Goal: Transaction & Acquisition: Purchase product/service

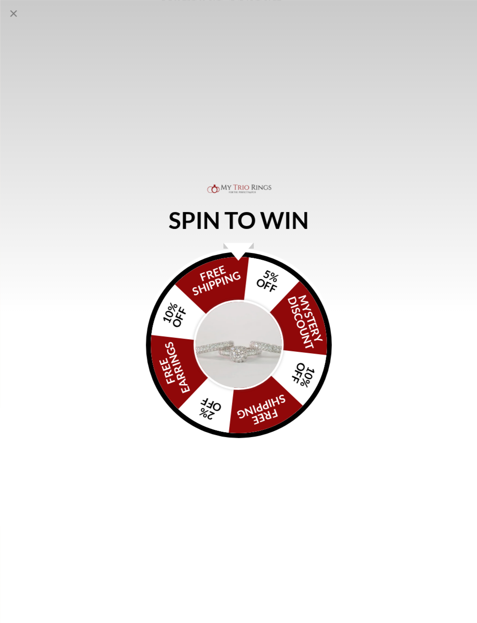
scroll to position [186, 17]
click at [11, 18] on icon "Close popup" at bounding box center [14, 14] width 12 height 12
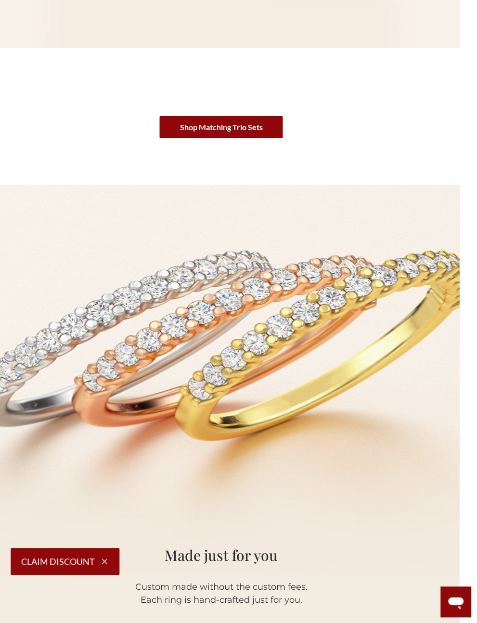
scroll to position [545, 17]
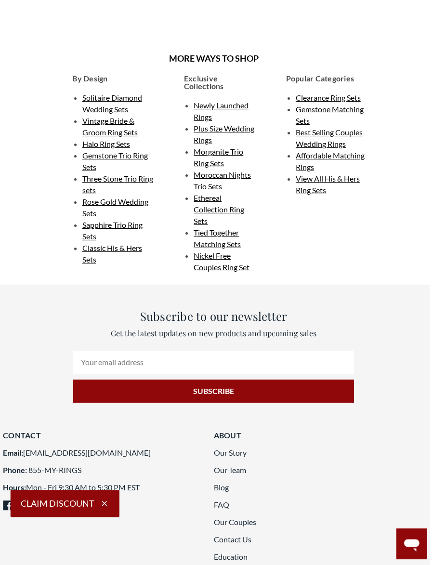
scroll to position [1628, 7]
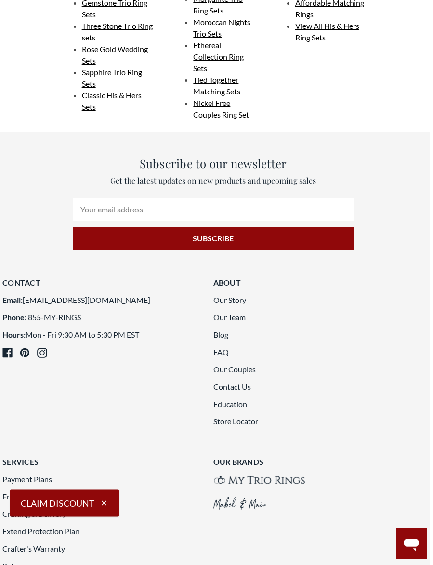
scroll to position [1853, 10]
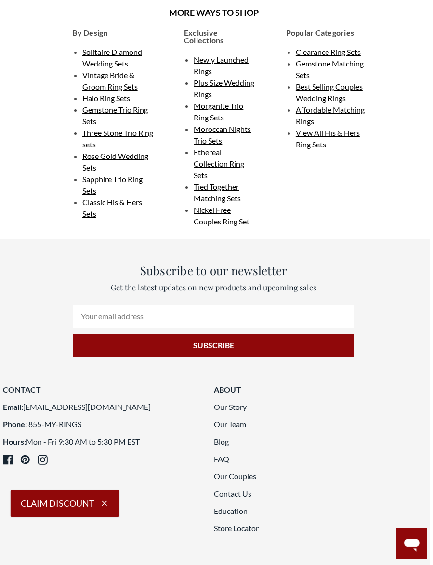
scroll to position [1736, 10]
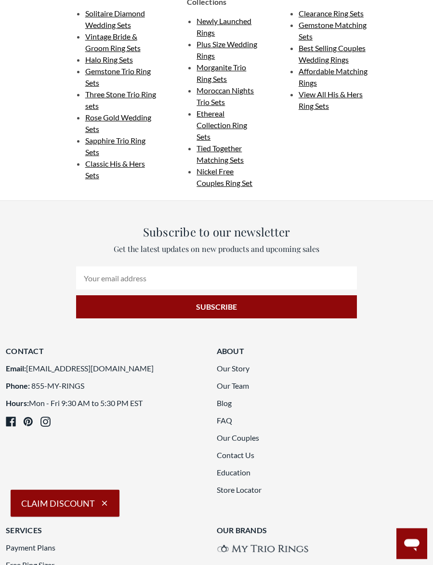
scroll to position [1793, 0]
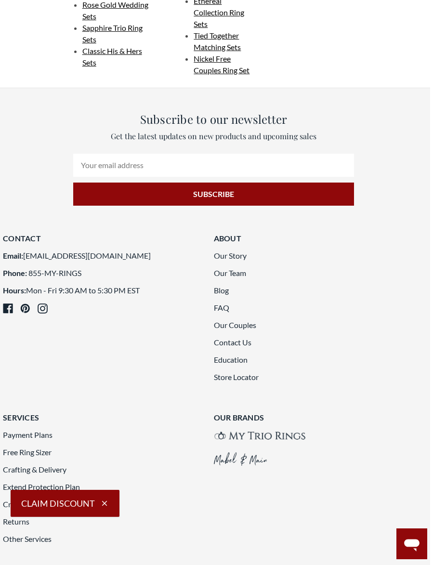
scroll to position [1874, 10]
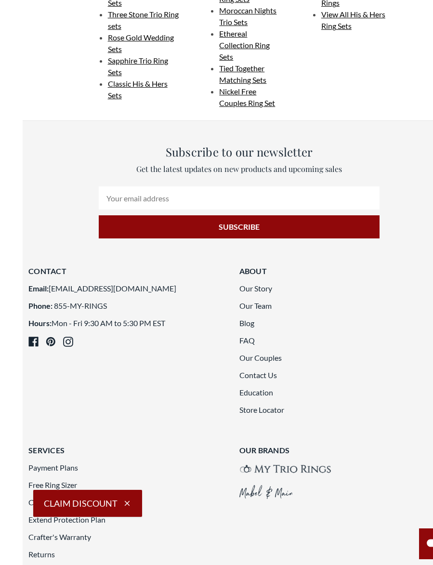
scroll to position [1840, 0]
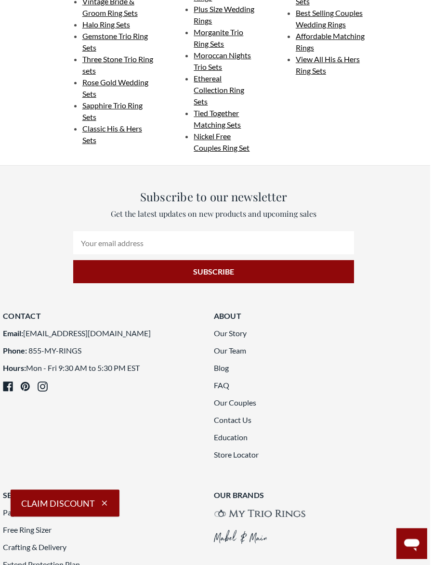
scroll to position [1797, 10]
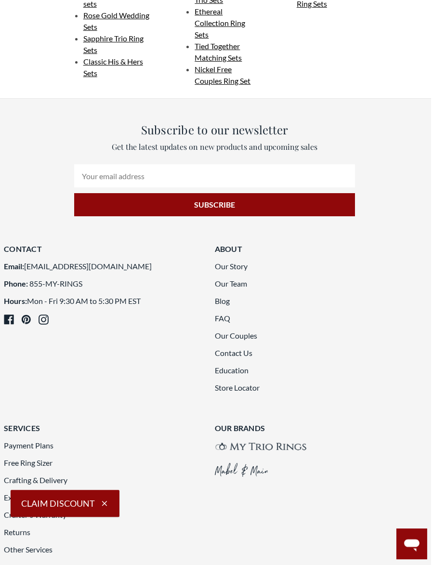
scroll to position [1862, 4]
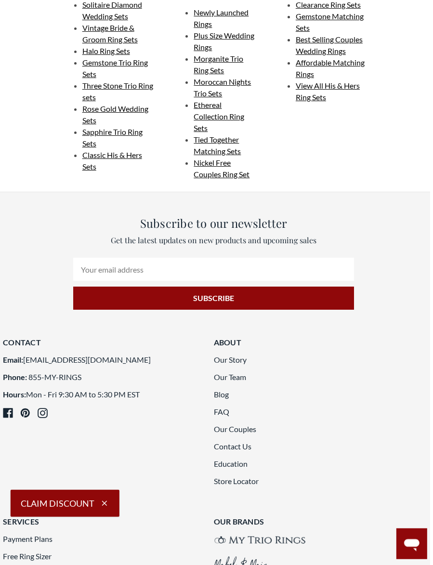
scroll to position [1770, 10]
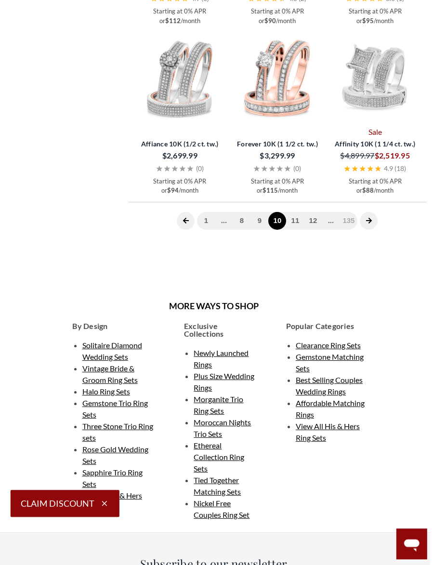
scroll to position [1681, 10]
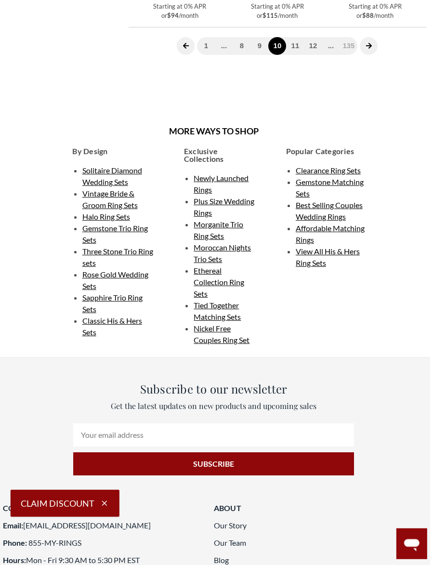
click at [293, 55] on link "11" at bounding box center [295, 46] width 18 height 18
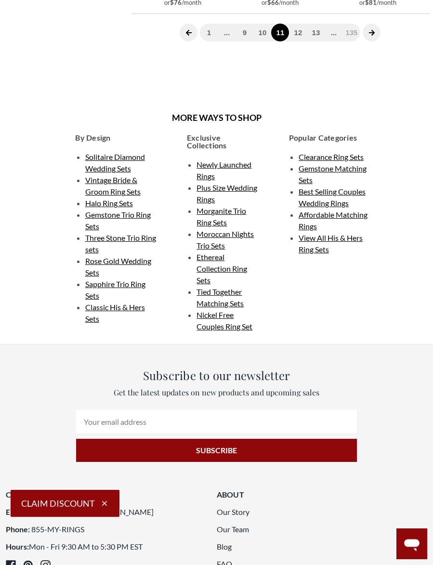
scroll to position [1708, 0]
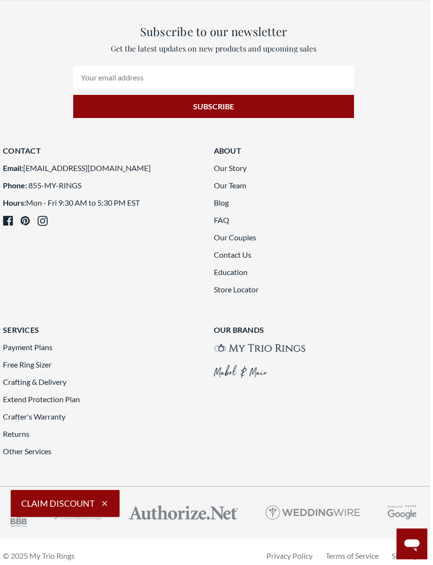
scroll to position [1960, 7]
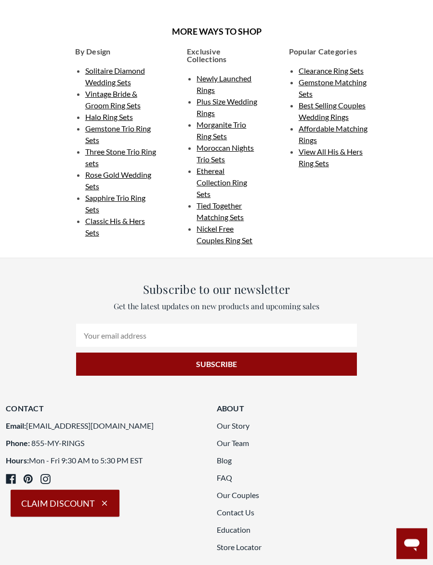
scroll to position [1703, 0]
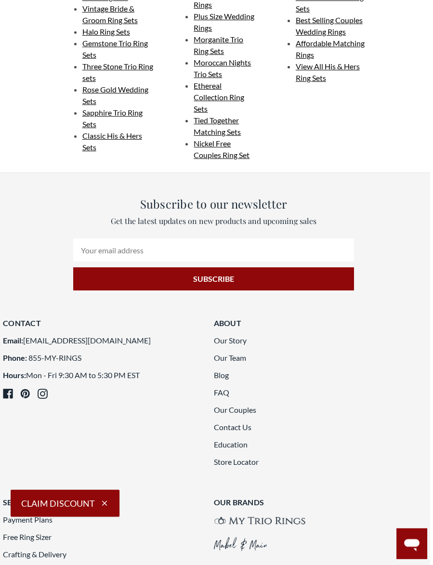
scroll to position [1823, 9]
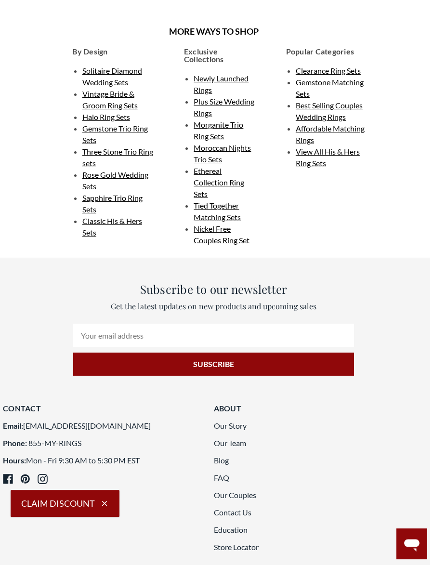
scroll to position [1703, 10]
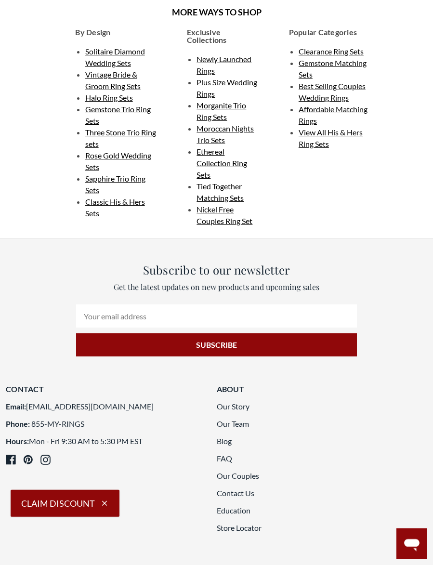
scroll to position [1722, 0]
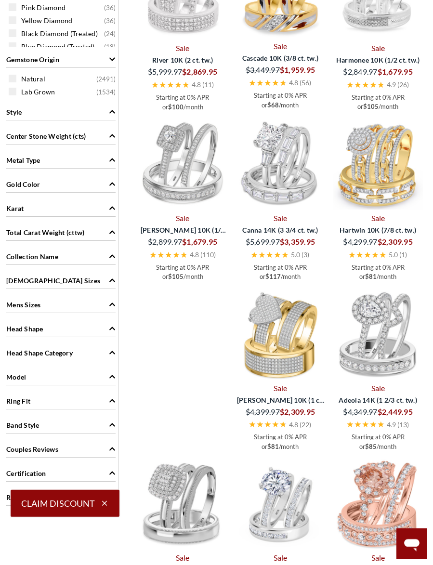
scroll to position [722, 0]
click at [289, 351] on img at bounding box center [281, 334] width 90 height 90
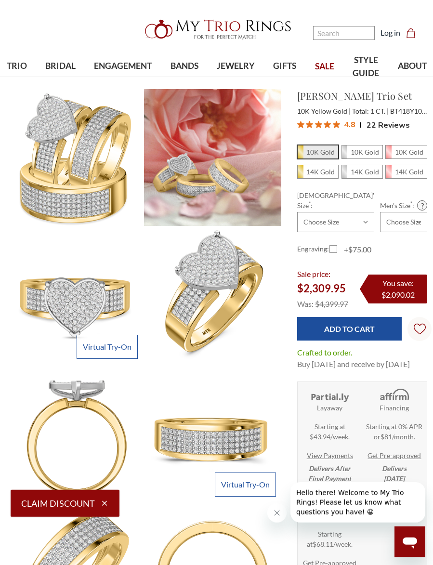
scroll to position [13, 0]
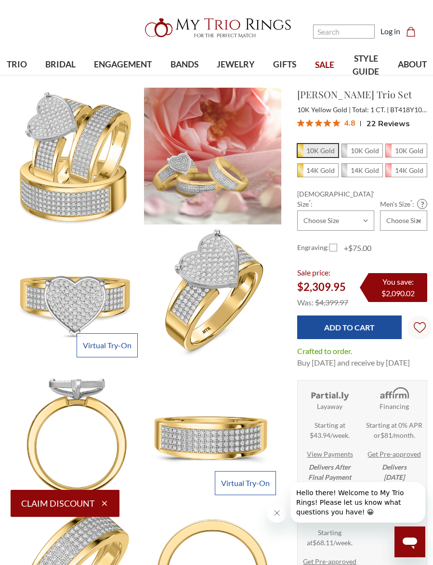
click at [374, 152] on em "10K Gold" at bounding box center [365, 150] width 28 height 8
click at [346, 153] on input "10K Gold" at bounding box center [345, 153] width 0 height 0
radio input "true"
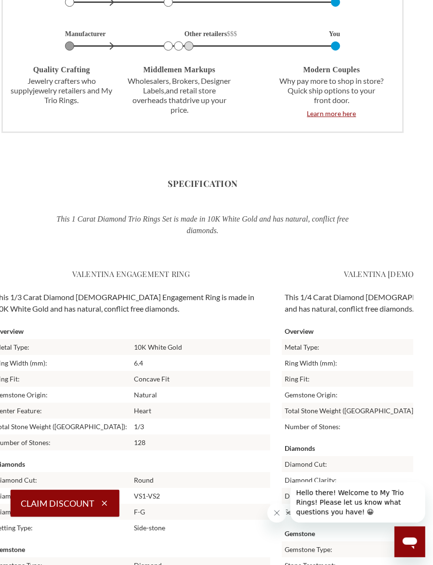
scroll to position [1933, 15]
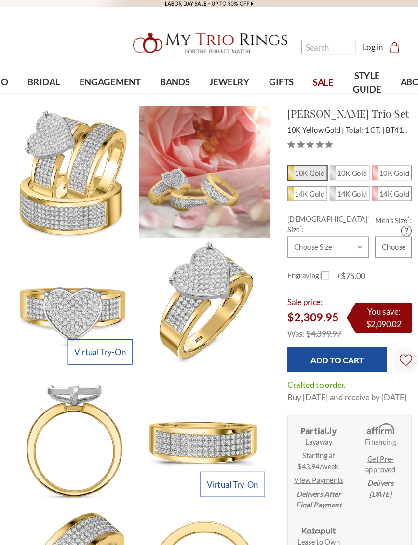
scroll to position [3, 0]
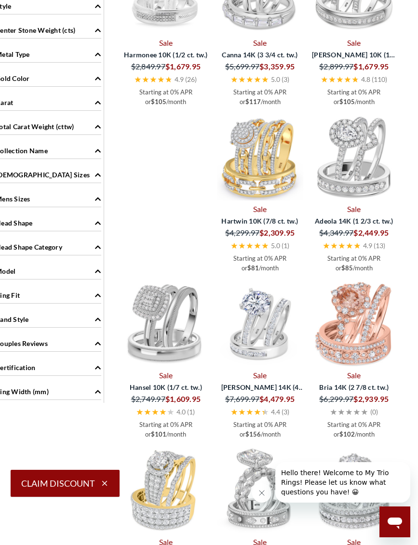
scroll to position [829, 11]
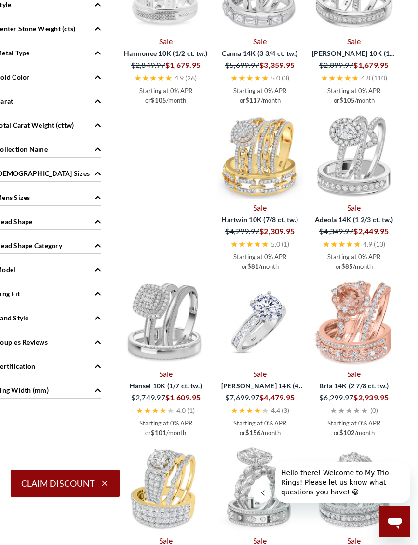
click at [283, 318] on img at bounding box center [260, 322] width 86 height 86
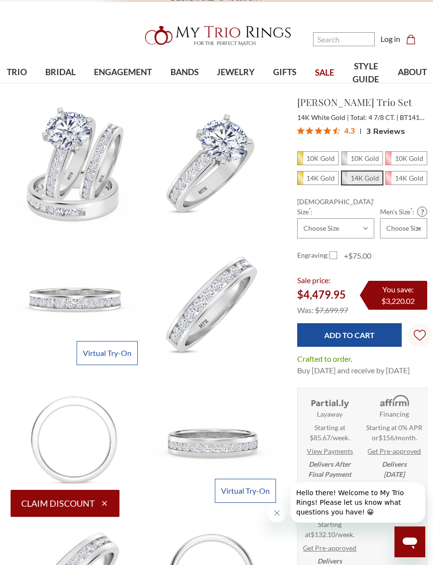
click at [337, 175] on span "14K Gold" at bounding box center [318, 177] width 41 height 13
click at [302, 181] on input "14K Gold" at bounding box center [301, 181] width 0 height 0
radio input "true"
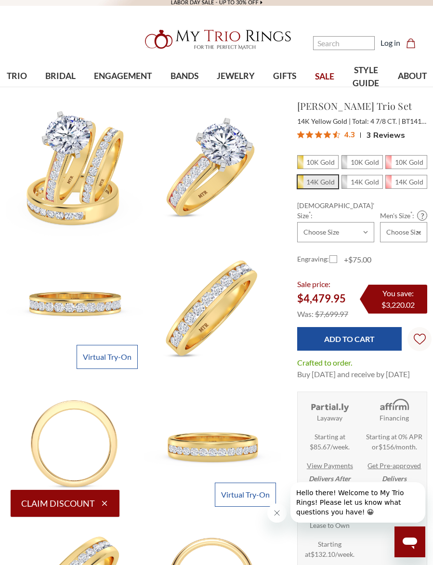
click at [409, 179] on em "14K Gold" at bounding box center [409, 182] width 28 height 8
click at [390, 184] on input "14K Gold" at bounding box center [389, 184] width 0 height 0
radio input "true"
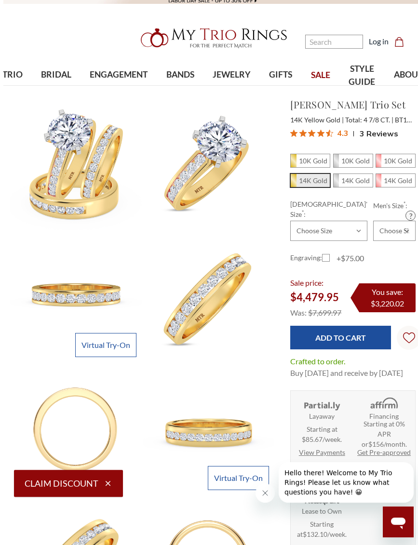
scroll to position [3, 0]
